Goal: Share content: Share content

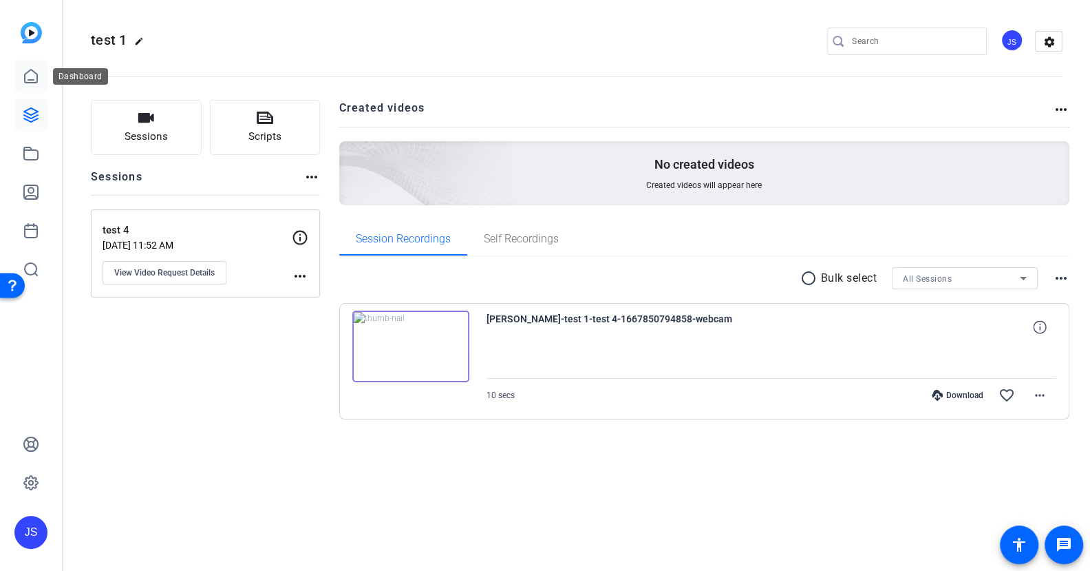
click at [30, 79] on icon at bounding box center [31, 76] width 12 height 13
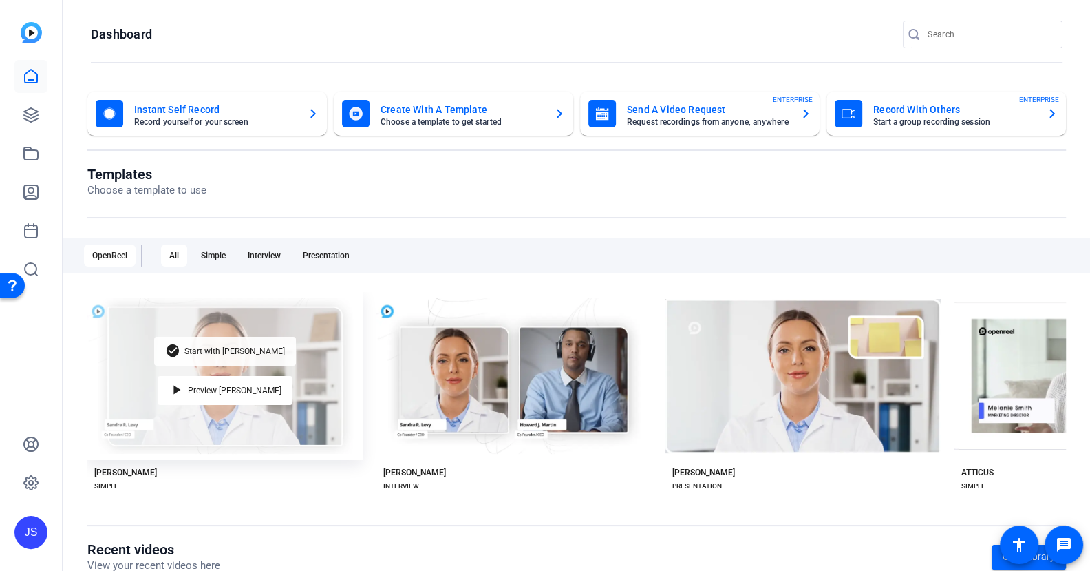
click at [235, 351] on span "Start with [PERSON_NAME]" at bounding box center [234, 351] width 100 height 8
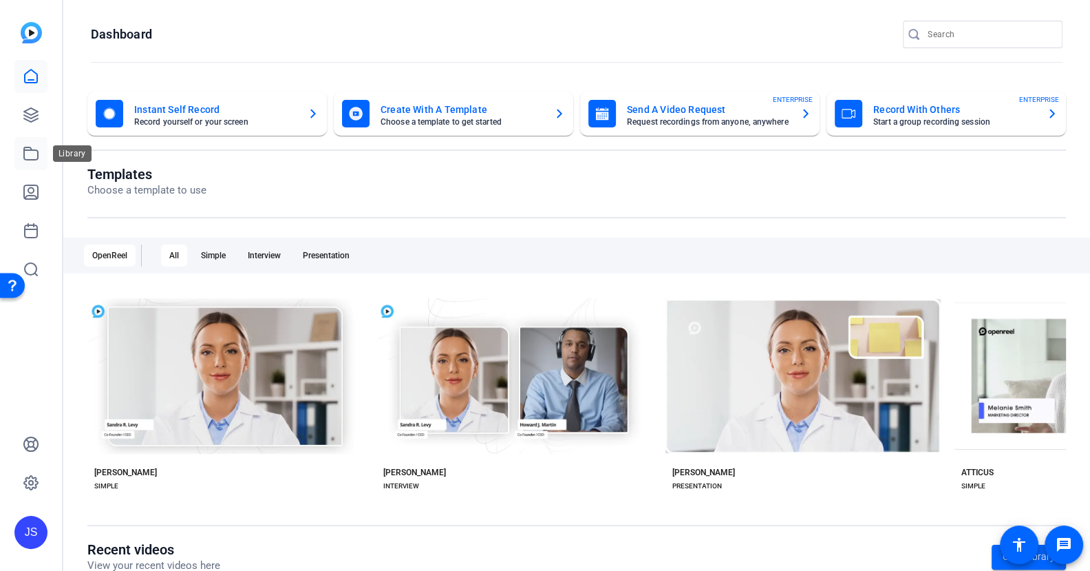
click at [32, 149] on icon at bounding box center [31, 153] width 17 height 17
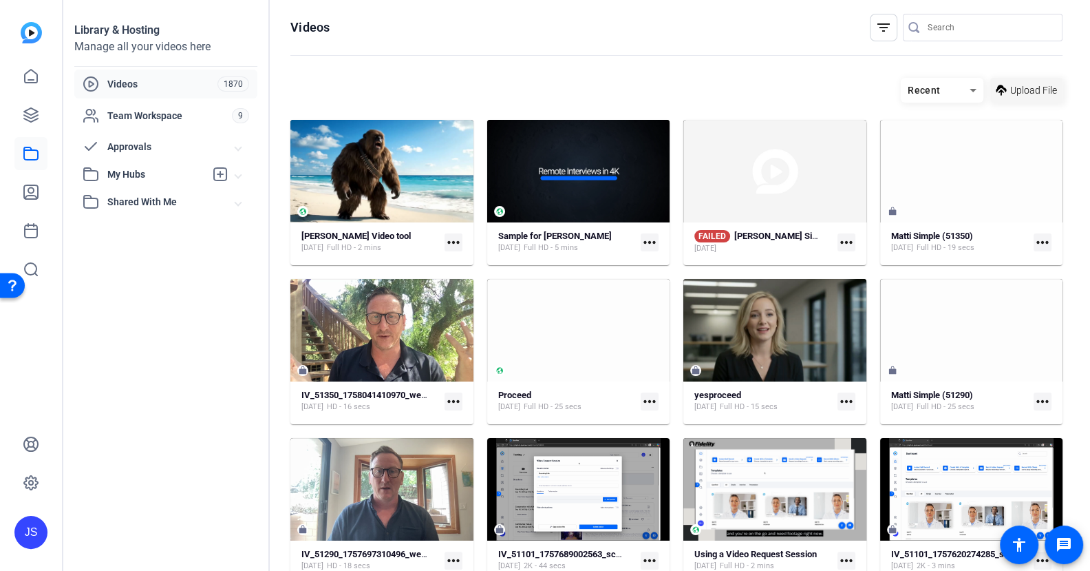
click at [1017, 90] on span "Upload File" at bounding box center [1033, 90] width 47 height 14
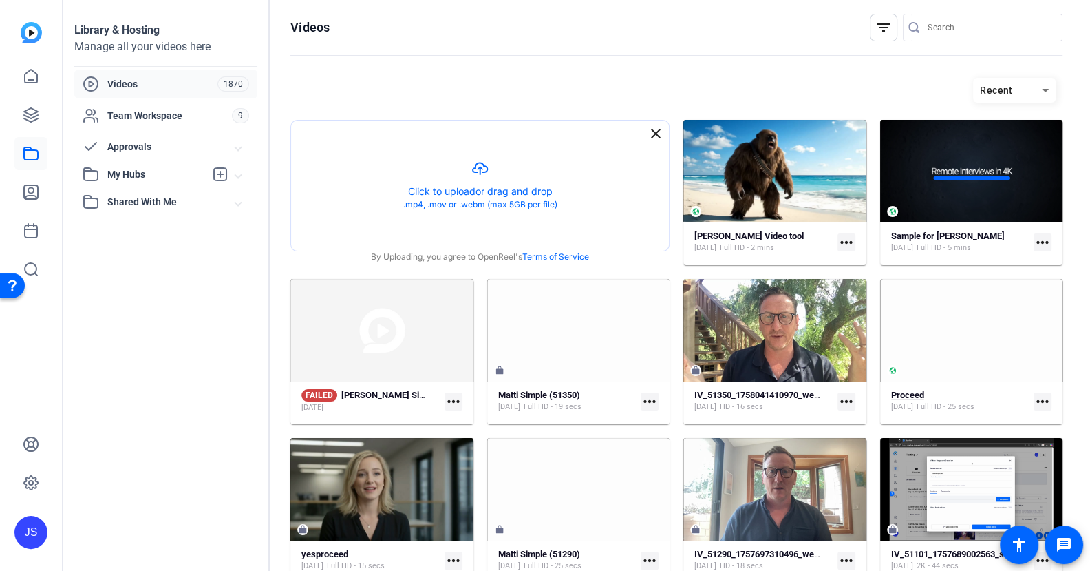
click at [910, 394] on strong "Proceed" at bounding box center [907, 395] width 33 height 10
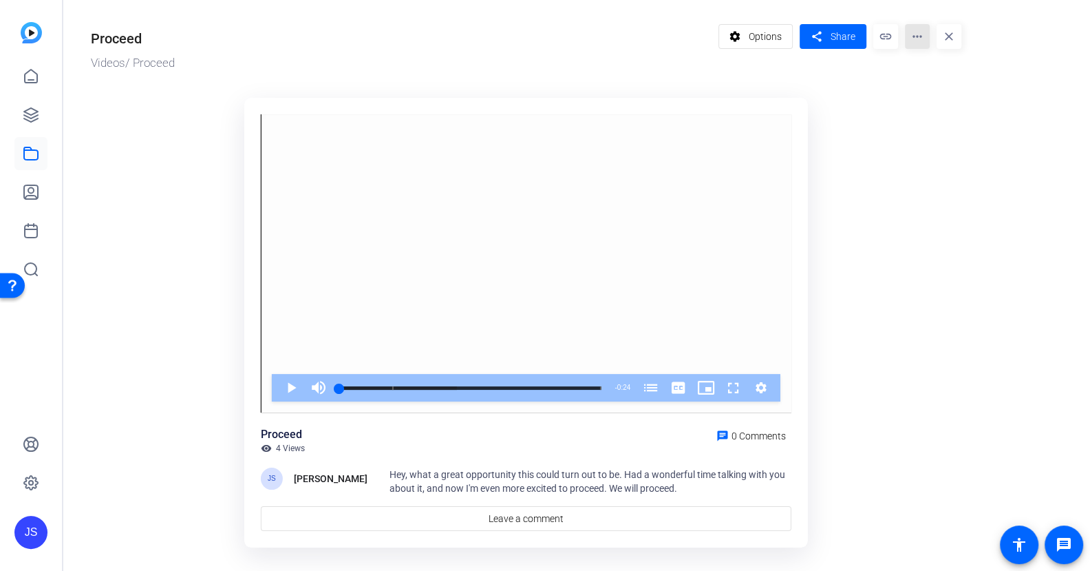
click at [915, 32] on mat-icon "more_horiz" at bounding box center [917, 36] width 25 height 25
click at [929, 77] on span "Edit in Creator" at bounding box center [944, 78] width 57 height 17
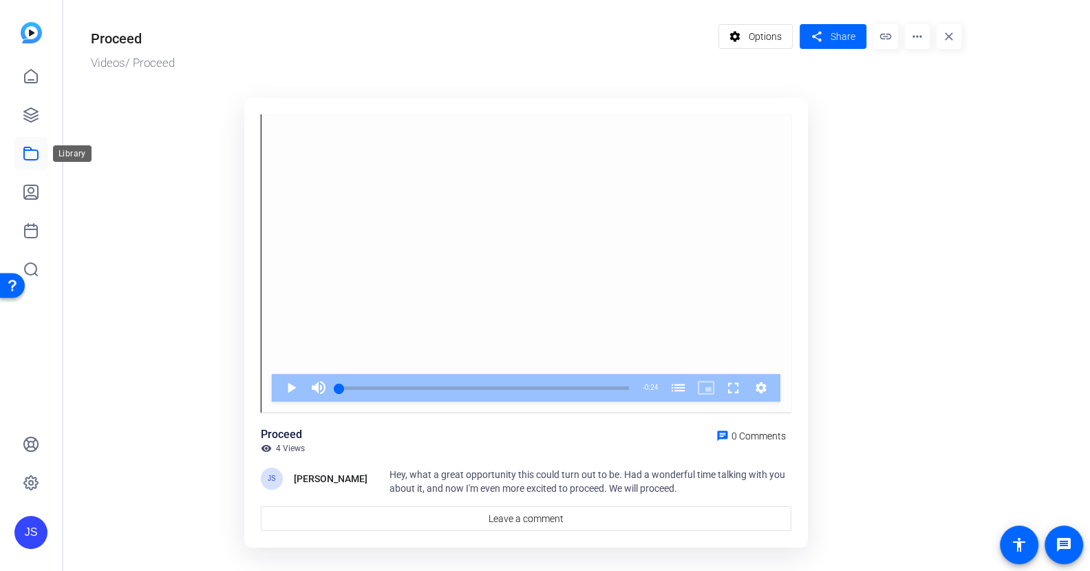
click at [32, 158] on icon at bounding box center [31, 153] width 17 height 17
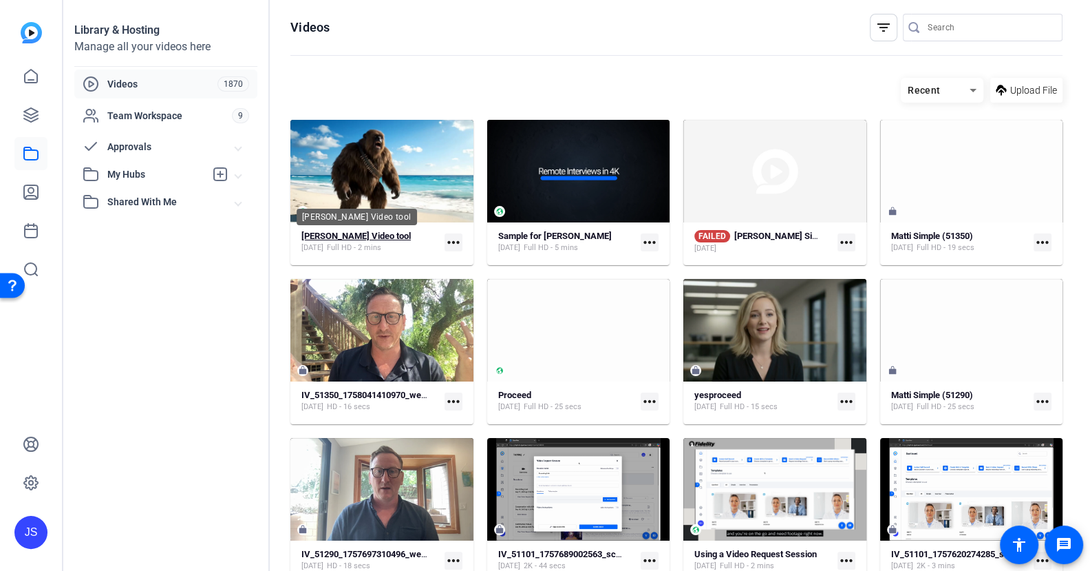
click at [357, 234] on strong "[PERSON_NAME] Video tool" at bounding box center [355, 236] width 109 height 10
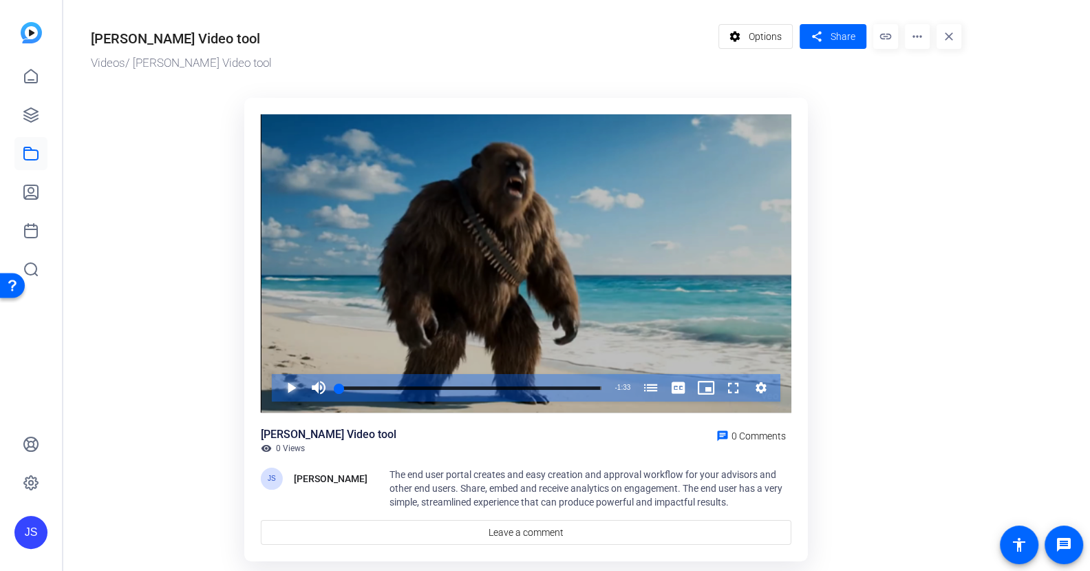
click at [277, 385] on span "Video Player" at bounding box center [277, 388] width 0 height 28
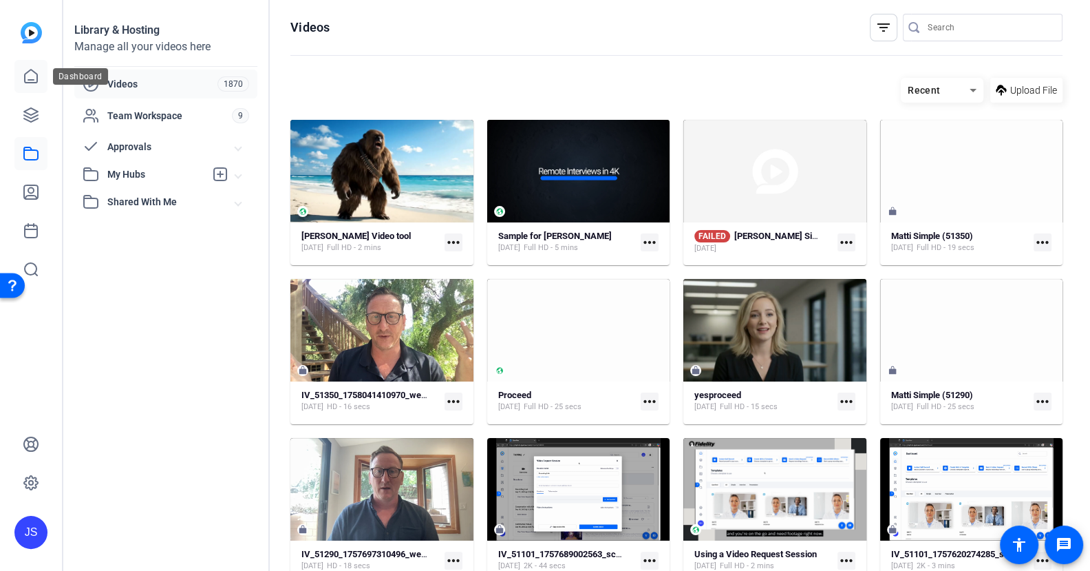
click at [32, 78] on icon at bounding box center [31, 76] width 17 height 17
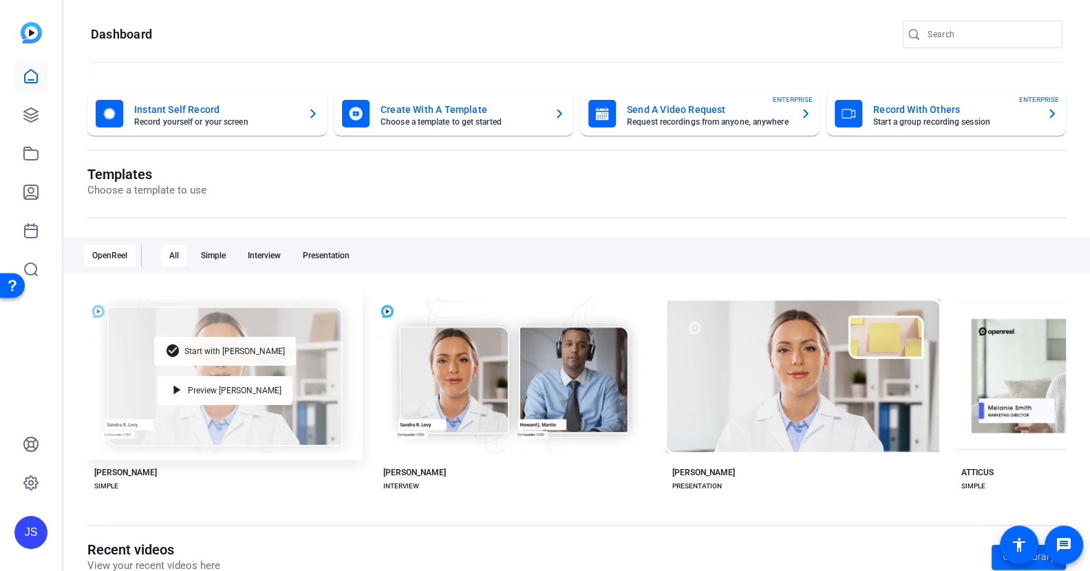
click at [220, 344] on div "check_circle Start with Matti" at bounding box center [225, 351] width 142 height 29
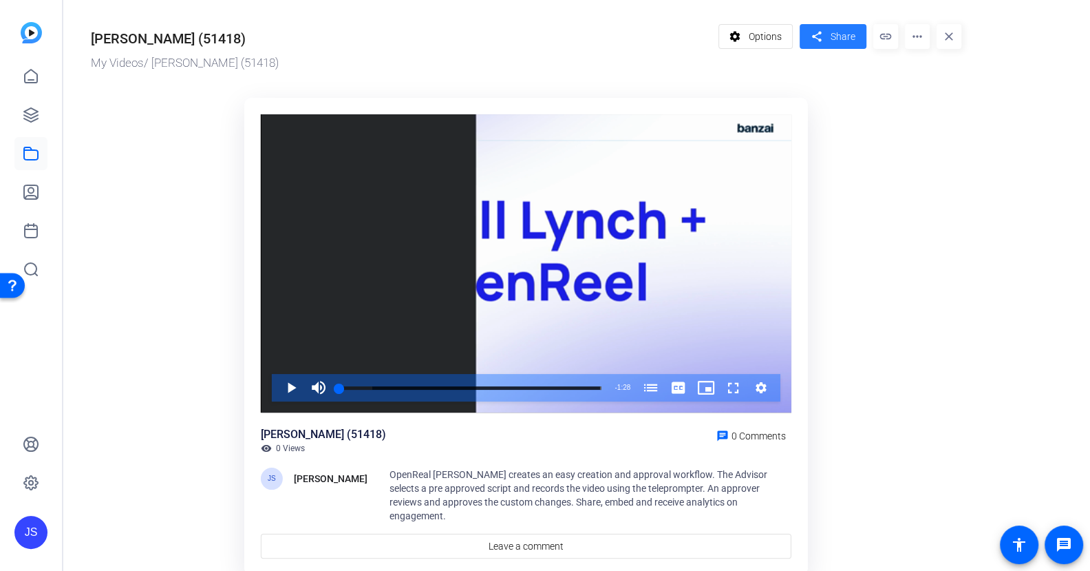
click at [829, 34] on span at bounding box center [833, 36] width 67 height 33
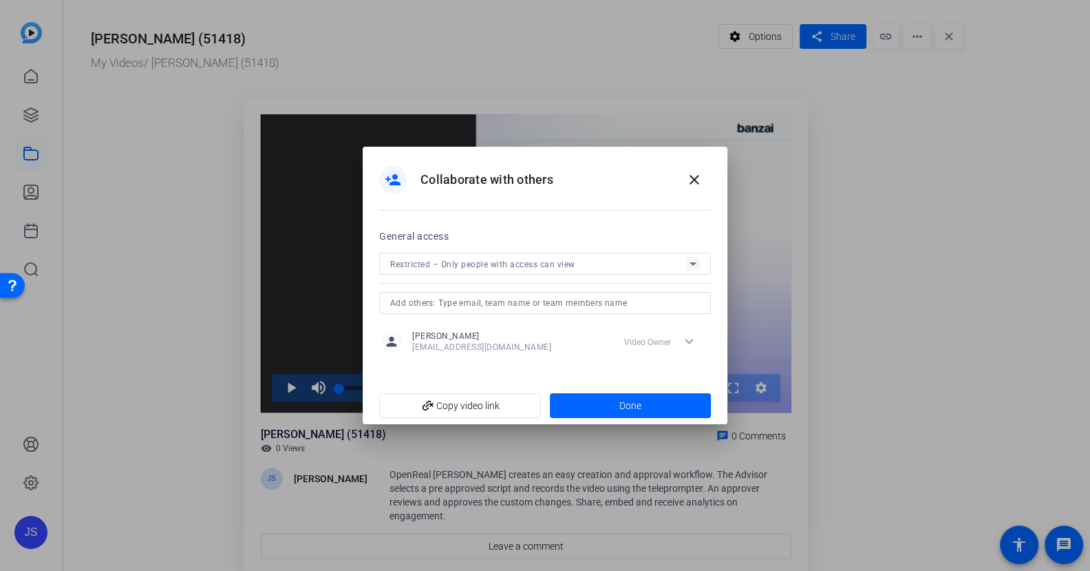
click at [595, 265] on div "Restricted – Only people with access can view" at bounding box center [538, 263] width 296 height 17
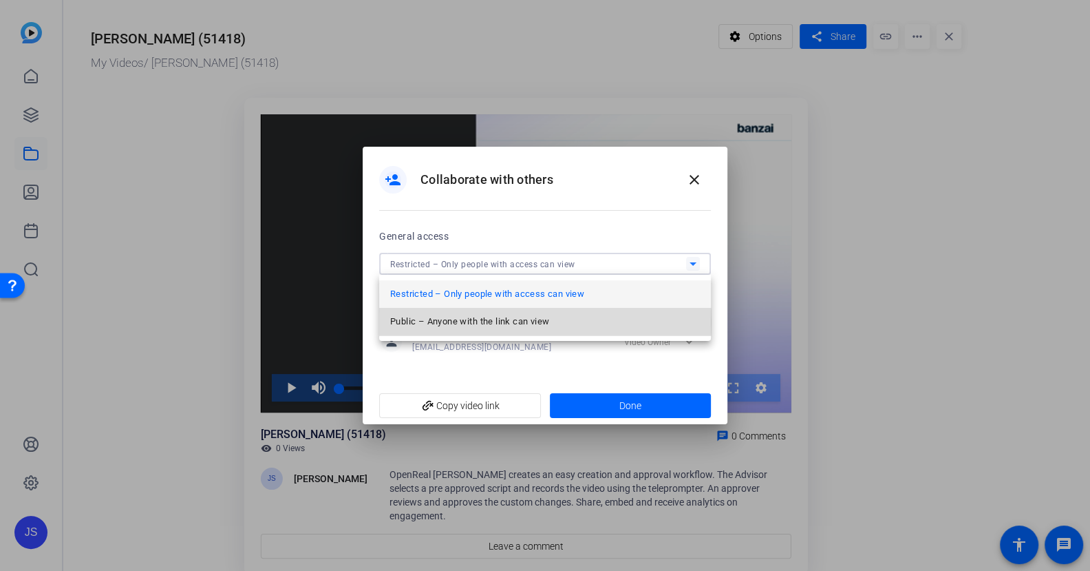
click at [499, 321] on span "Public – Anyone with the link can view" at bounding box center [469, 321] width 159 height 17
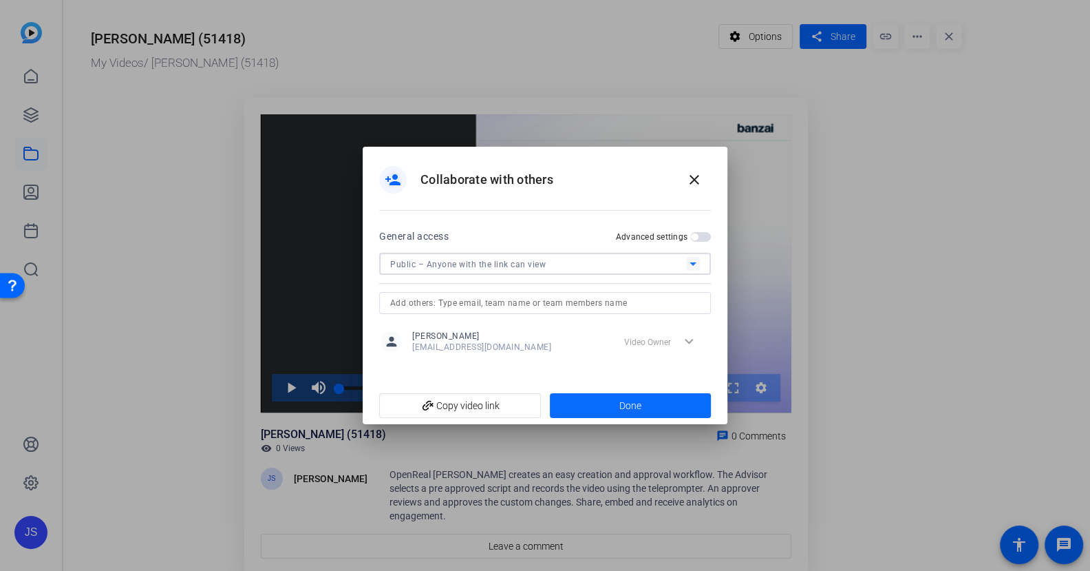
click at [619, 405] on span "Done" at bounding box center [630, 406] width 22 height 14
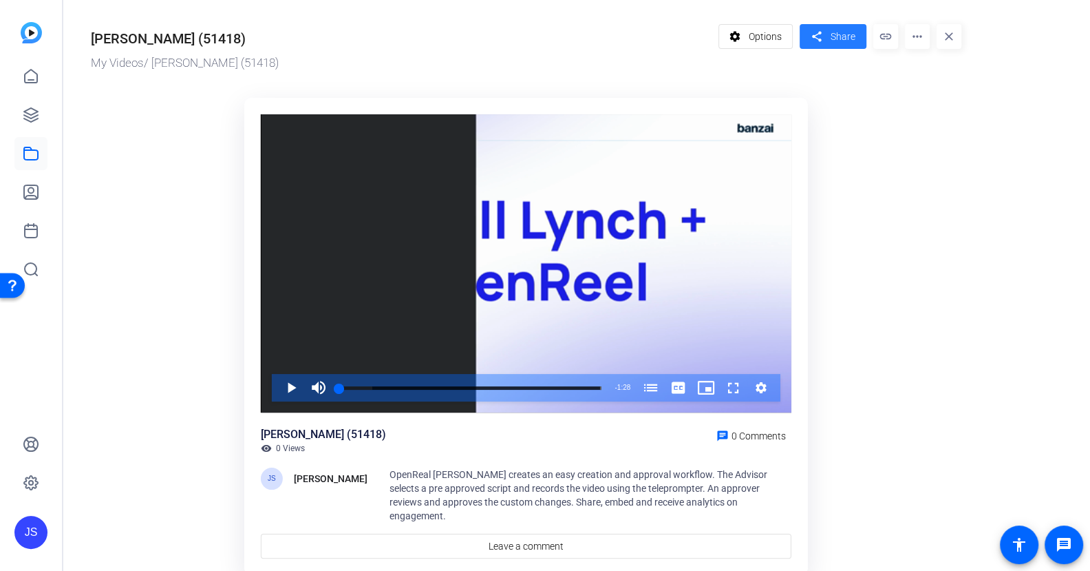
click at [833, 32] on span "Share" at bounding box center [843, 37] width 25 height 14
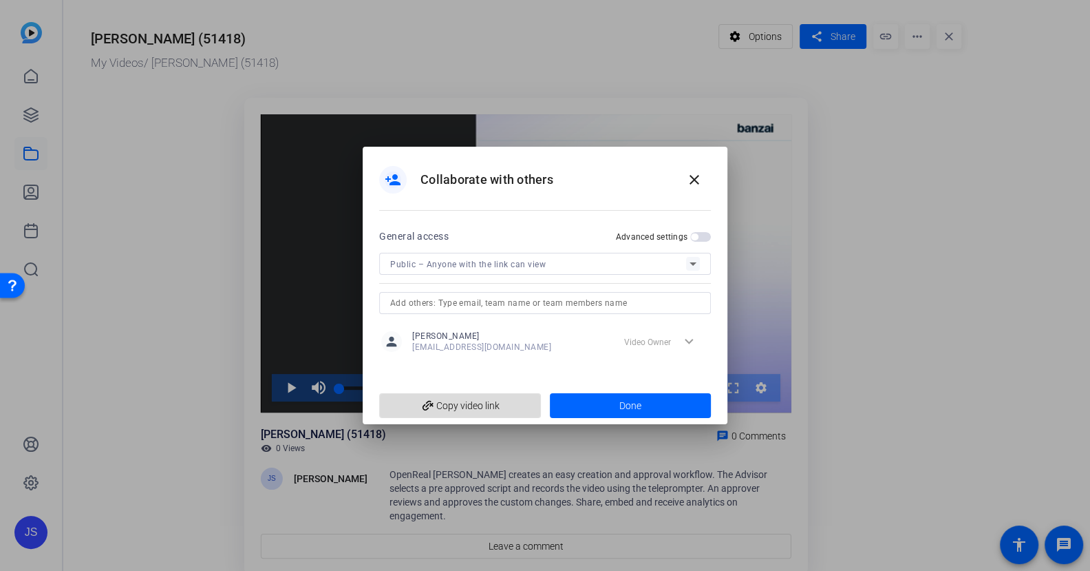
click at [460, 408] on span "add_link Copy video link" at bounding box center [460, 405] width 140 height 26
click at [465, 404] on span "add_link Copy video link" at bounding box center [460, 405] width 140 height 26
